Goal: Obtain resource: Obtain resource

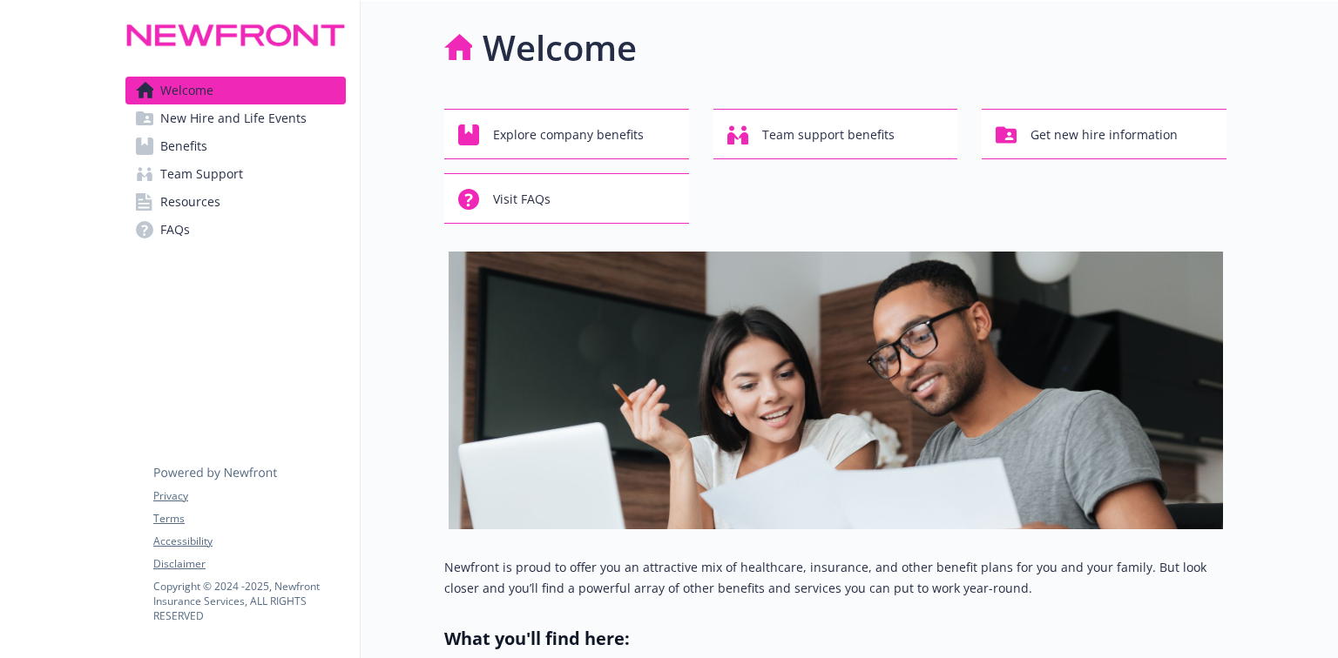
click at [191, 197] on span "Resources" at bounding box center [190, 202] width 60 height 28
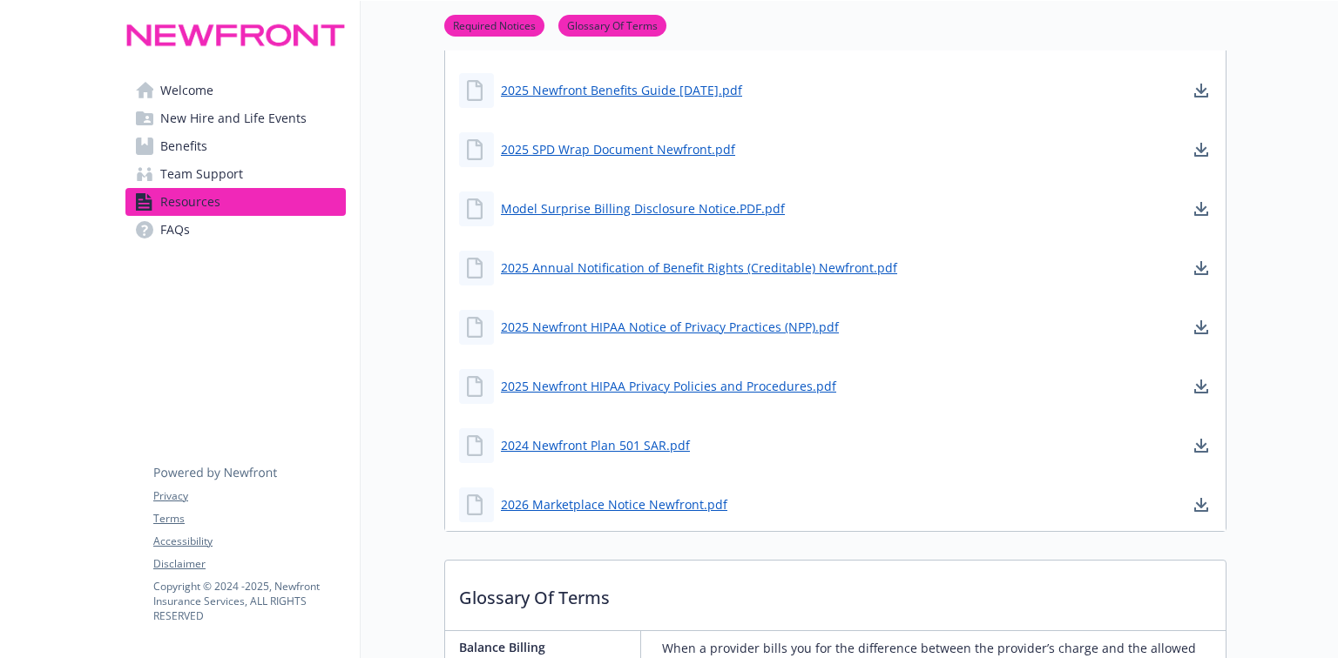
scroll to position [418, 0]
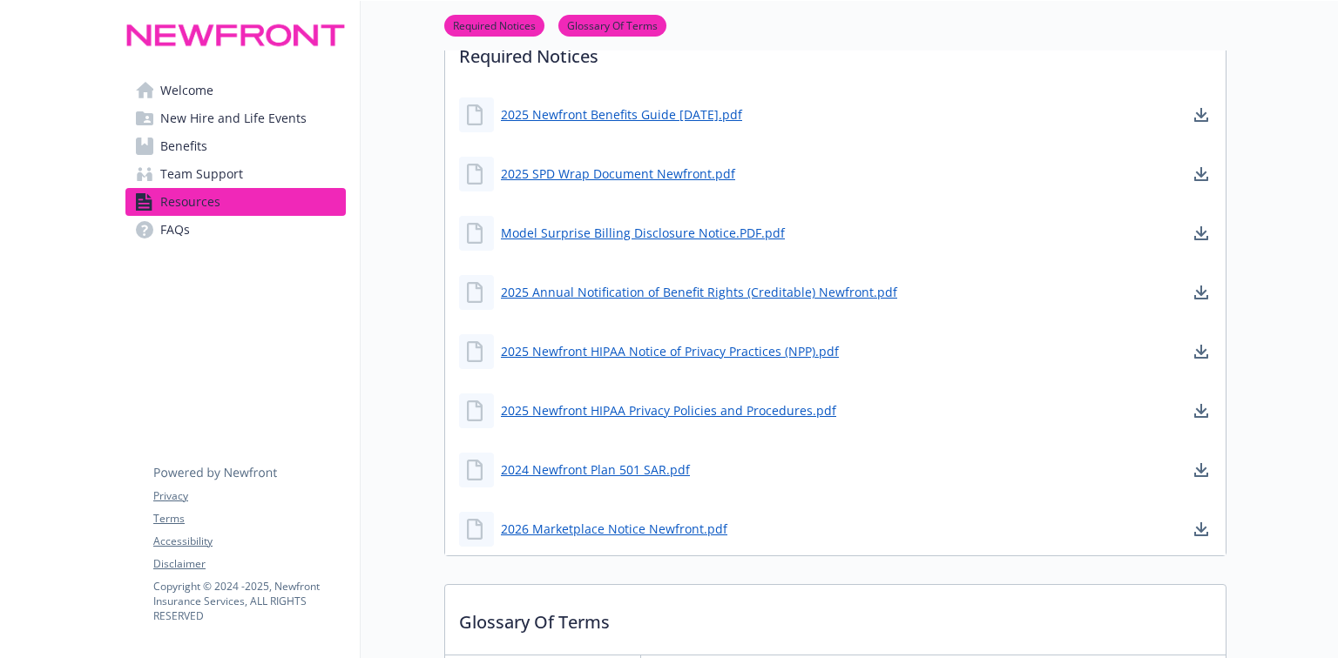
click at [195, 162] on span "Team Support" at bounding box center [201, 174] width 83 height 28
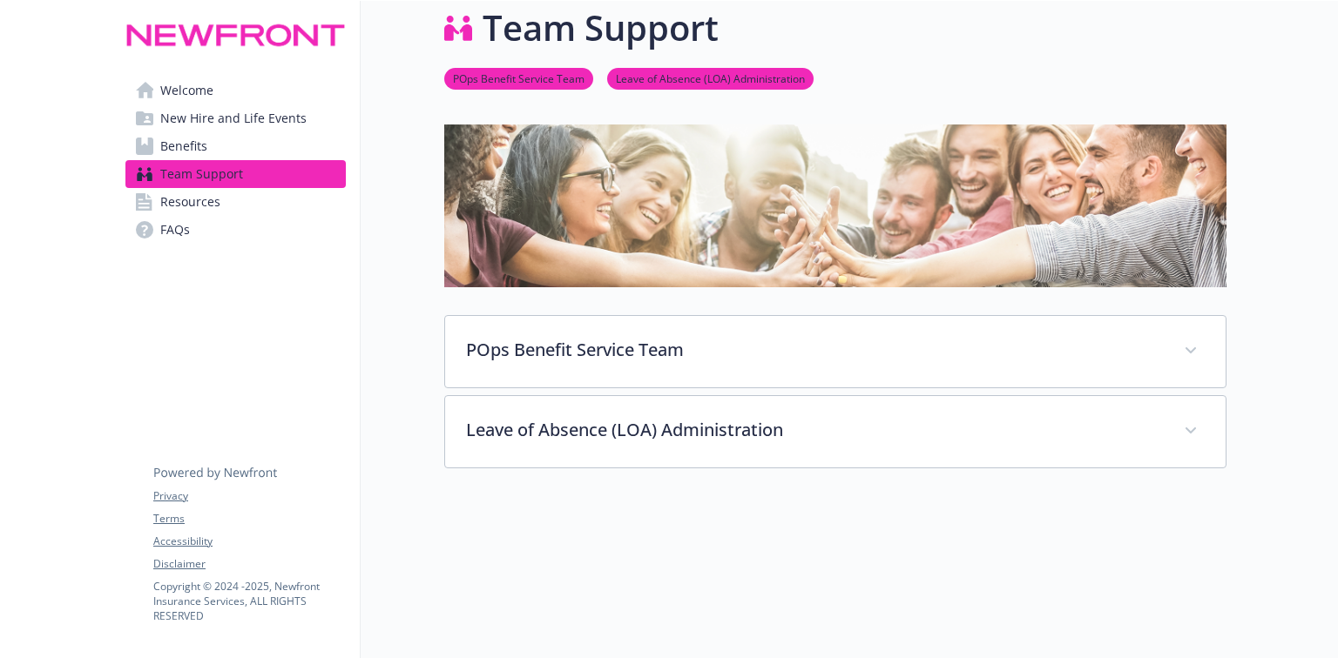
scroll to position [183, 0]
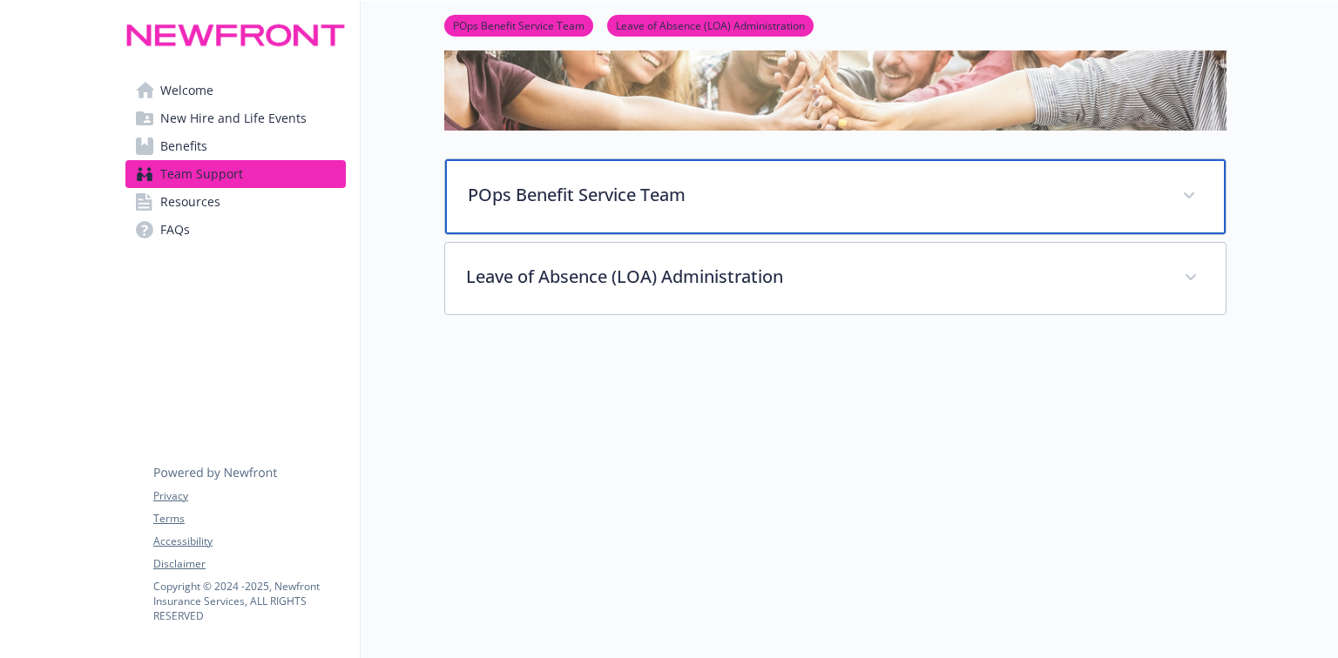
click at [603, 192] on p "POps Benefit Service Team" at bounding box center [814, 195] width 693 height 26
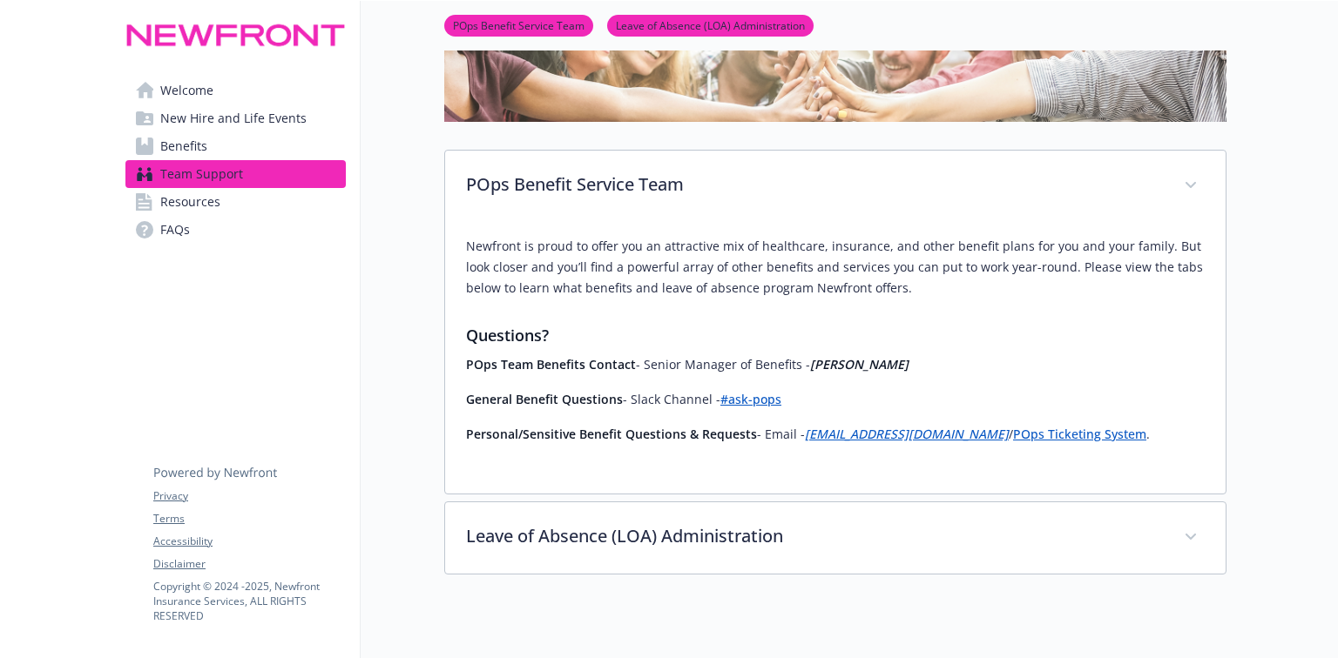
click at [192, 143] on span "Benefits" at bounding box center [183, 146] width 47 height 28
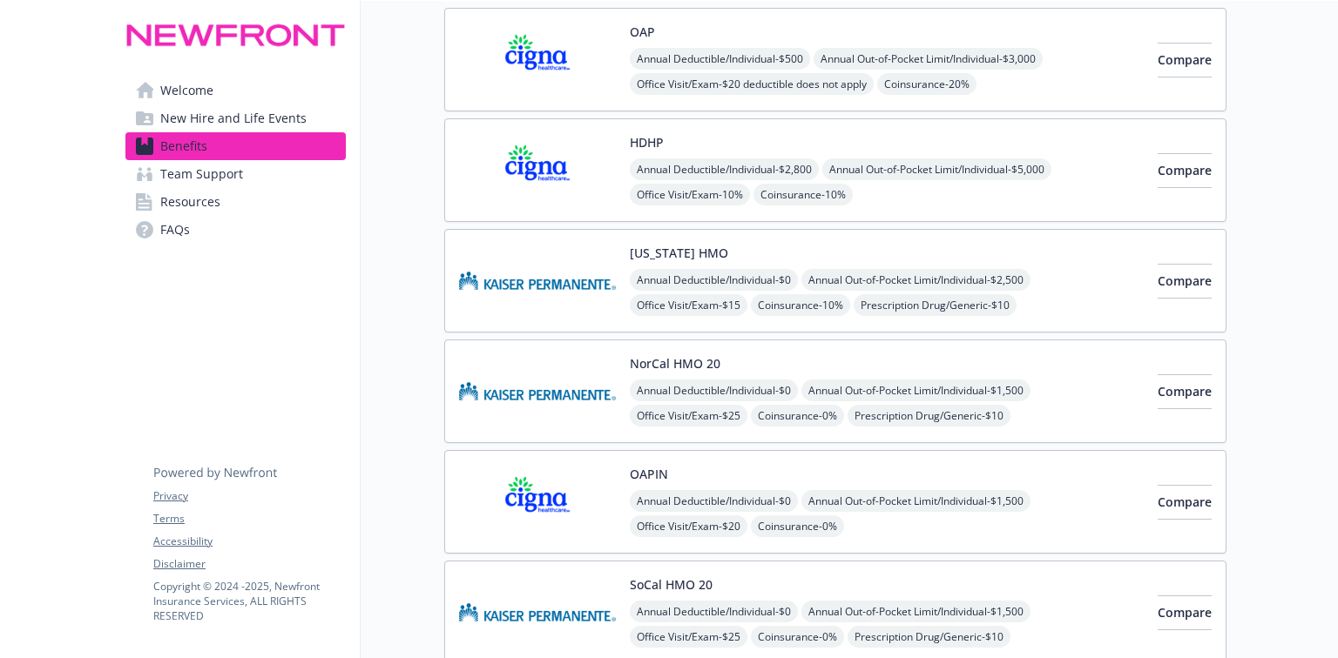
click at [212, 122] on span "New Hire and Life Events" at bounding box center [233, 119] width 146 height 28
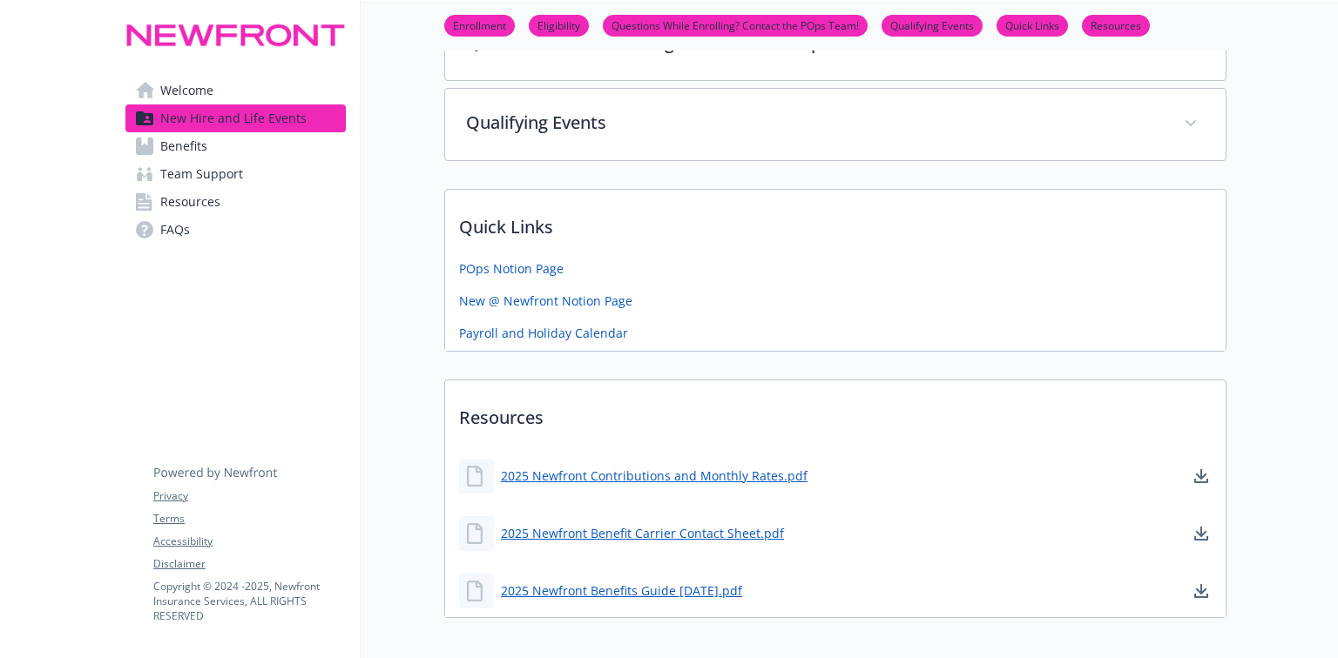
scroll to position [603, 0]
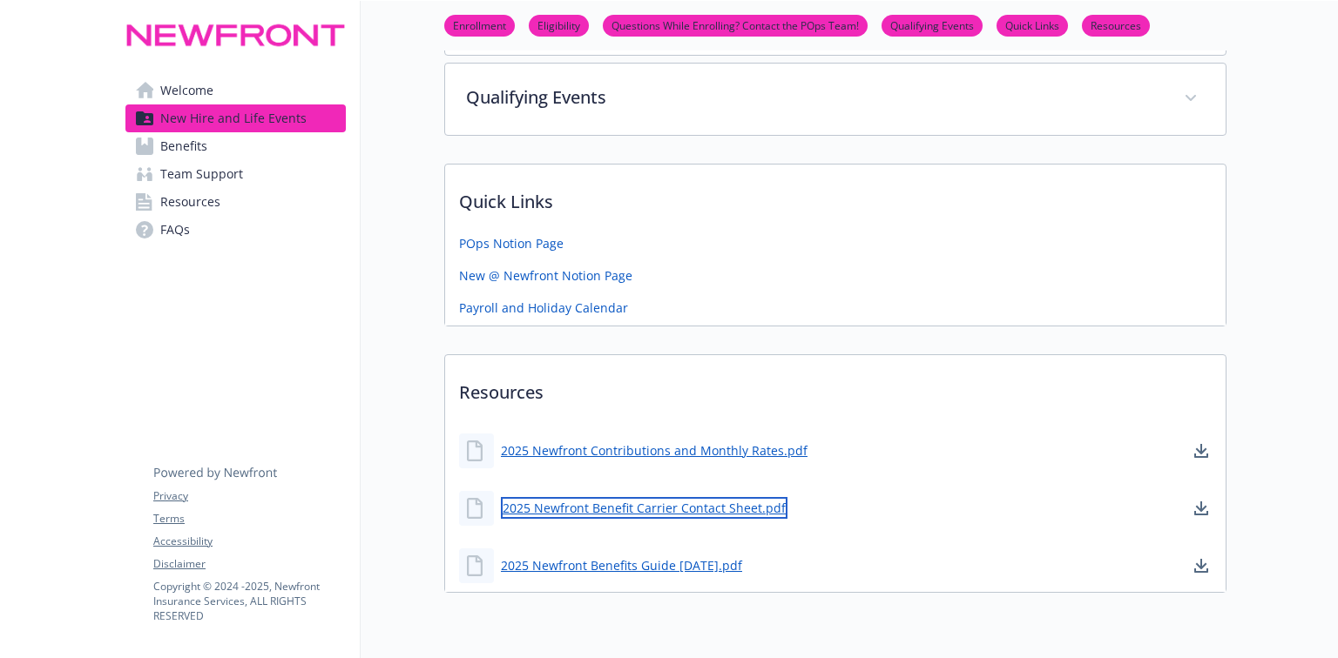
click at [624, 508] on link "2025 Newfront Benefit Carrier Contact Sheet.pdf" at bounding box center [644, 508] width 287 height 22
